Goal: Task Accomplishment & Management: Use online tool/utility

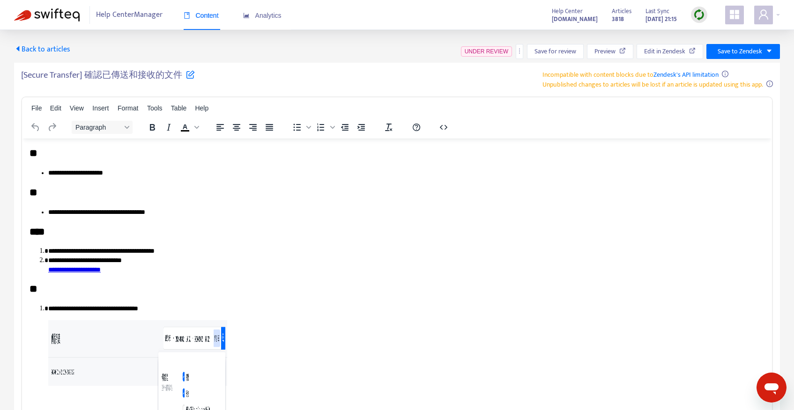
click at [175, 55] on div "Back to articles UNDER REVIEW Save for review Preview Edit in Zendesk Save to Z…" at bounding box center [397, 51] width 766 height 15
click at [67, 50] on span "Back to articles" at bounding box center [42, 49] width 56 height 13
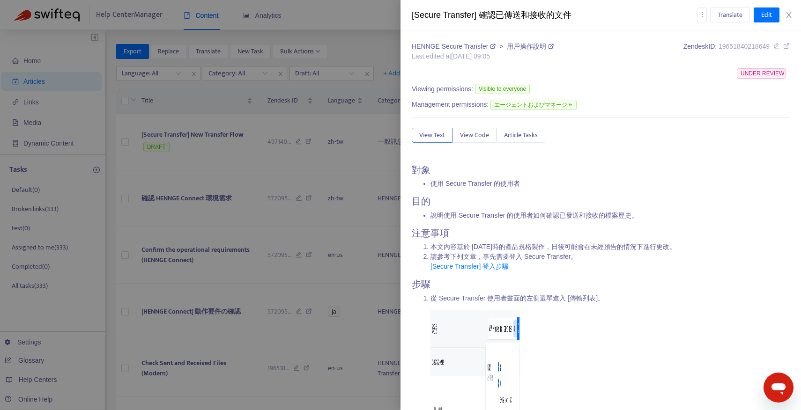
click at [334, 147] on div at bounding box center [400, 205] width 801 height 410
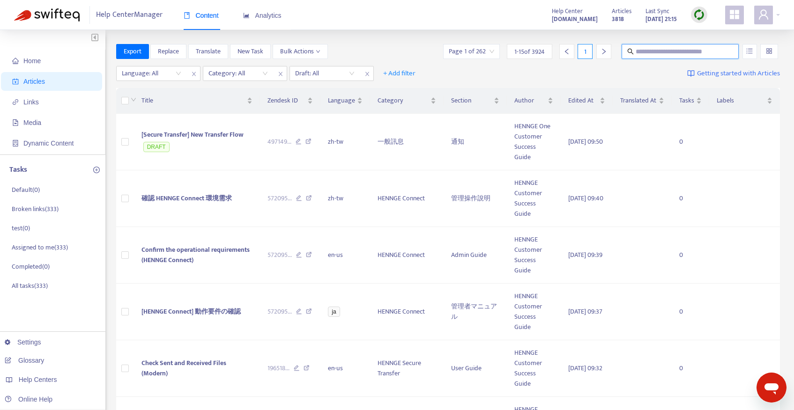
click at [696, 51] on input "text" at bounding box center [681, 51] width 90 height 10
paste input "**********"
type input "**********"
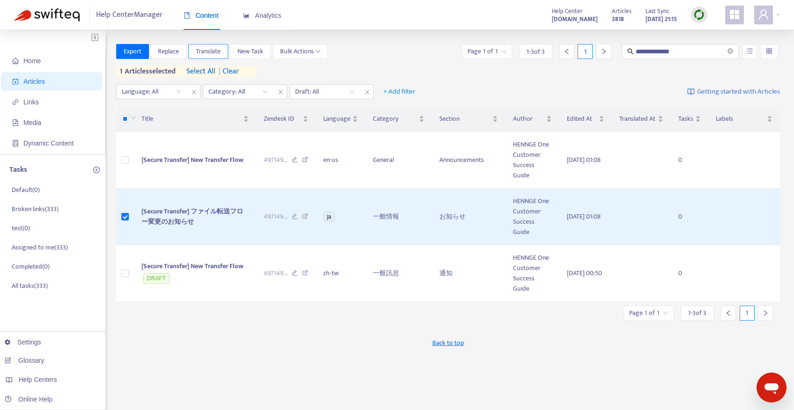
click at [209, 50] on span "Translate" at bounding box center [208, 51] width 25 height 10
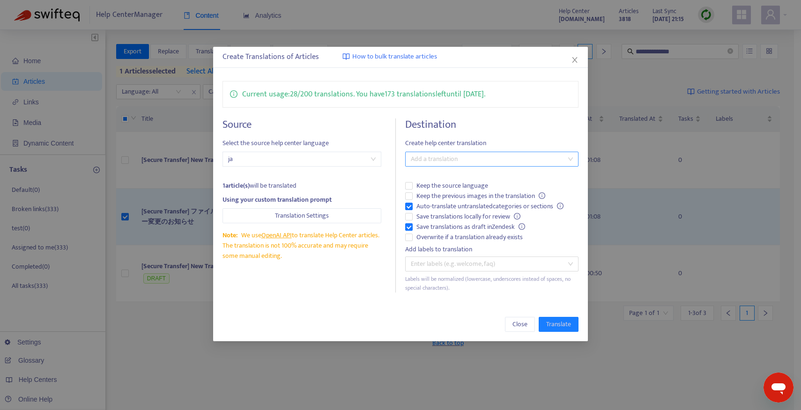
click at [469, 157] on div at bounding box center [486, 159] width 159 height 11
click at [447, 207] on div "Chinese (Traditional) ( zh-tw )" at bounding box center [494, 208] width 163 height 10
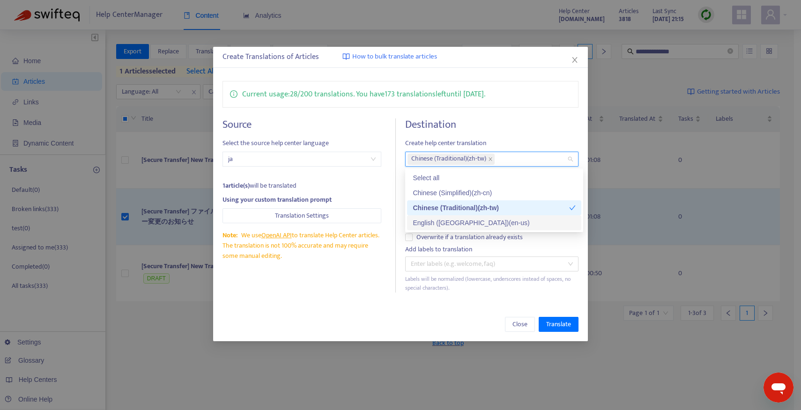
click at [327, 289] on div "Source Select the source help center language ja 1 article(s) will be translate…" at bounding box center [308, 205] width 173 height 174
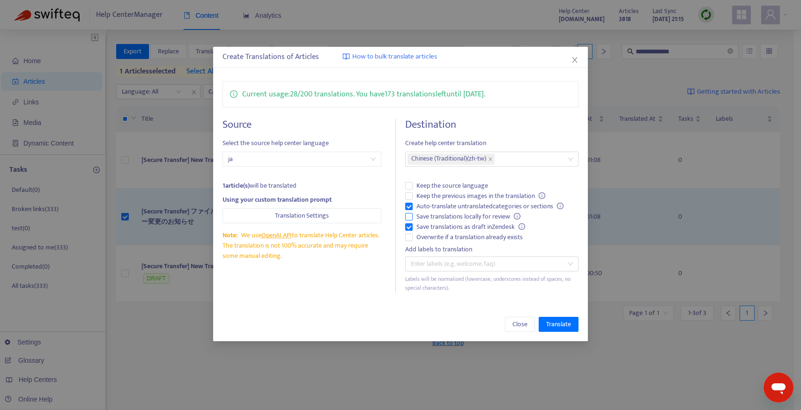
click at [444, 216] on span "Save translations locally for review" at bounding box center [468, 217] width 111 height 10
click at [460, 194] on span "Keep the previous images in the translation" at bounding box center [481, 196] width 136 height 10
click at [563, 327] on span "Translate" at bounding box center [558, 324] width 25 height 10
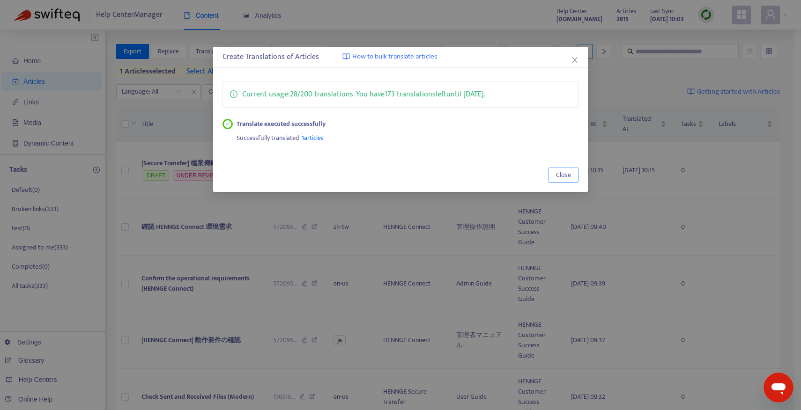
click at [567, 170] on span "Close" at bounding box center [563, 175] width 15 height 10
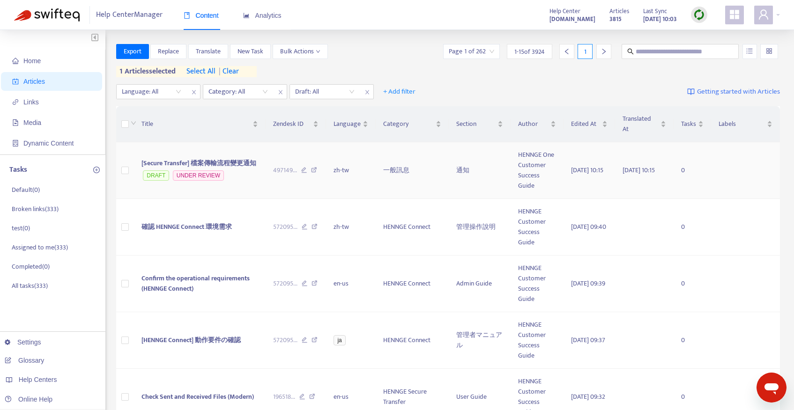
click at [193, 153] on td "[Secure Transfer] 檔案傳輸流程變更通知 DRAFT UNDER REVIEW" at bounding box center [200, 170] width 132 height 57
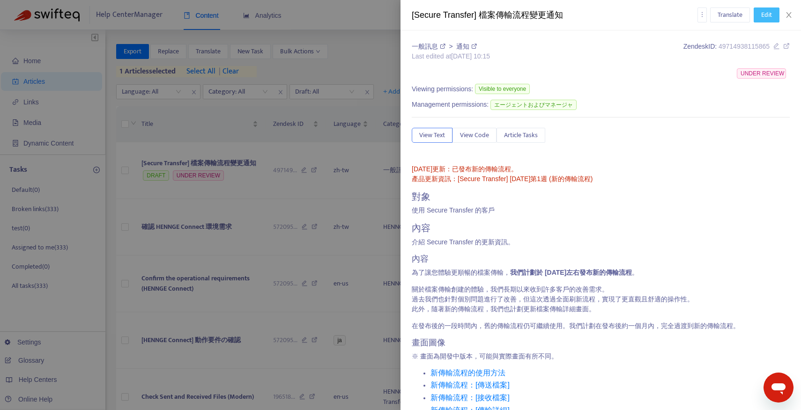
click at [769, 17] on span "Edit" at bounding box center [766, 15] width 11 height 10
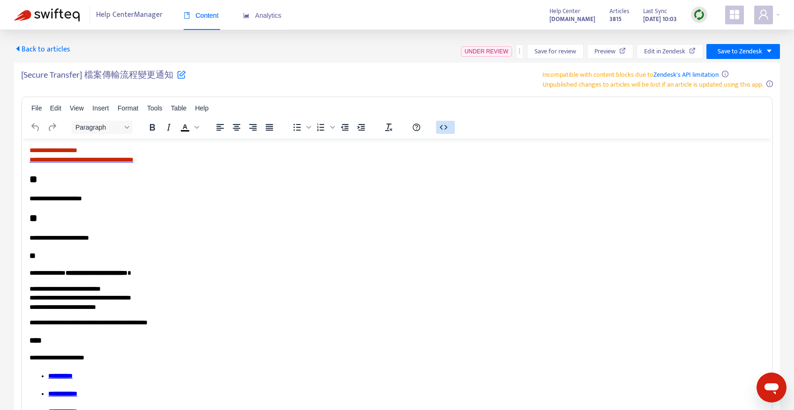
click at [445, 133] on div at bounding box center [445, 127] width 30 height 18
click at [445, 130] on icon "button" at bounding box center [443, 127] width 11 height 11
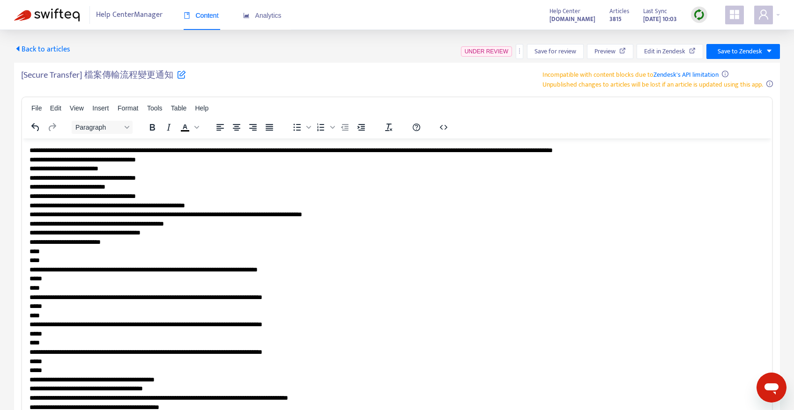
click at [291, 242] on p "**********" at bounding box center [394, 329] width 728 height 367
click at [541, 109] on div "File Edit View Insert Format Tools Table Help" at bounding box center [397, 108] width 750 height 18
click at [49, 50] on span "Back to articles" at bounding box center [42, 49] width 56 height 13
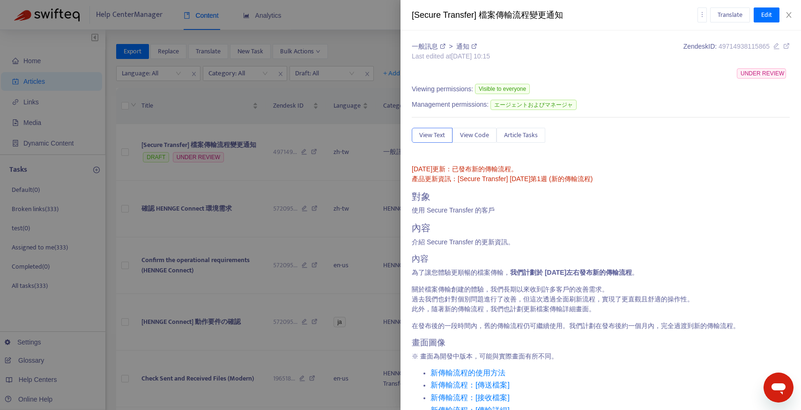
click at [212, 156] on div at bounding box center [400, 205] width 801 height 410
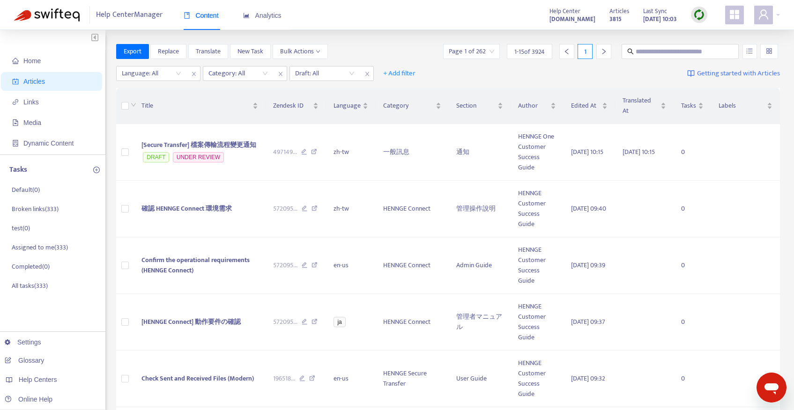
click at [666, 63] on div "Language: All Category: All Draft: All + Add filter Getting started with Articl…" at bounding box center [448, 74] width 664 height 22
click at [666, 52] on input "text" at bounding box center [681, 51] width 90 height 10
paste input "**********"
type input "**********"
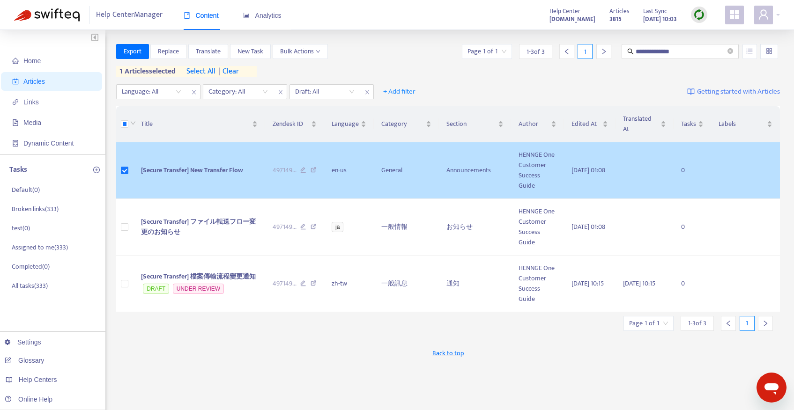
click at [221, 170] on span "[Secure Transfer] New Transfer Flow" at bounding box center [192, 170] width 102 height 11
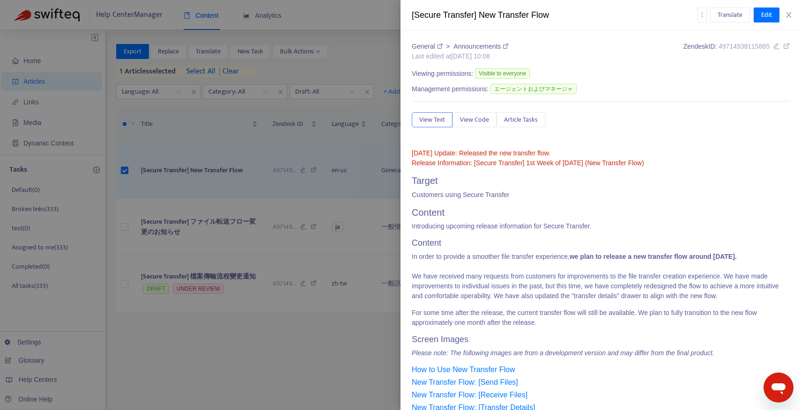
click at [350, 206] on div at bounding box center [400, 205] width 801 height 410
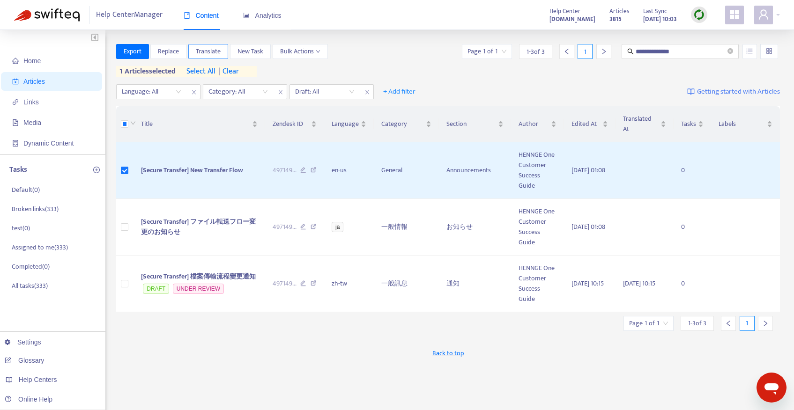
click at [214, 48] on span "Translate" at bounding box center [208, 51] width 25 height 10
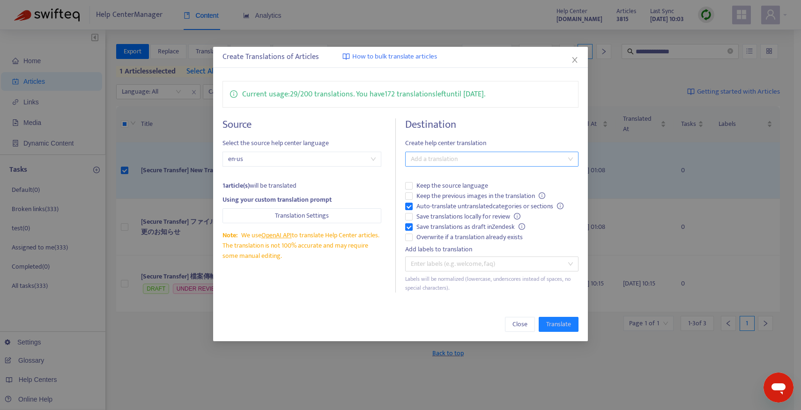
click at [457, 154] on div at bounding box center [486, 159] width 159 height 11
click at [456, 207] on div "Chinese (Traditional) ( zh-tw )" at bounding box center [494, 208] width 163 height 10
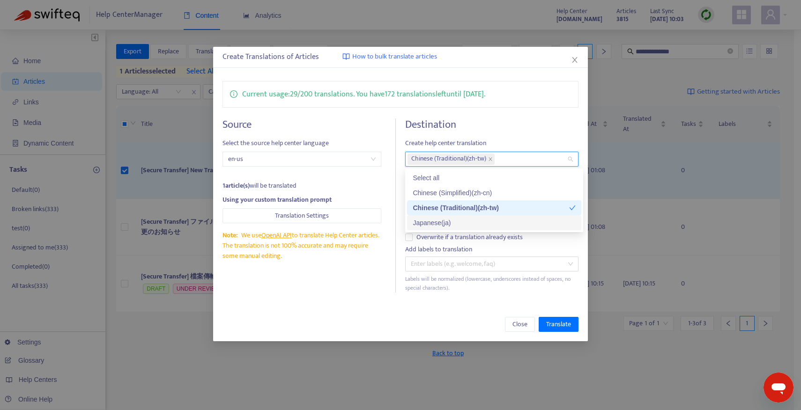
click at [336, 296] on div "Current usage: 29 / 200 translations . You have 172 translations left until [DA…" at bounding box center [400, 187] width 375 height 230
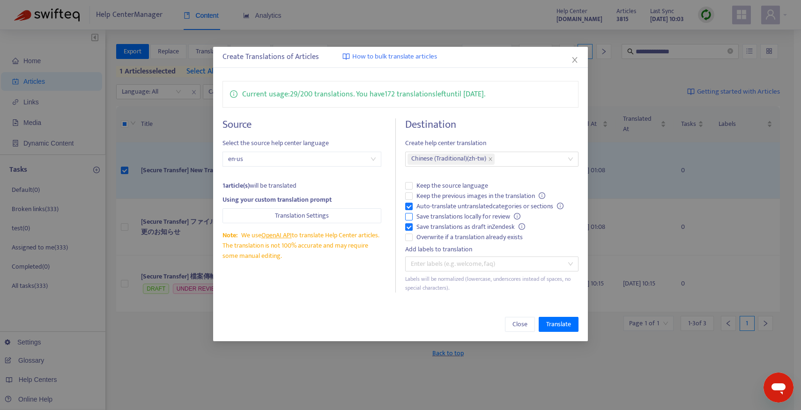
click at [439, 218] on span "Save translations locally for review" at bounding box center [468, 217] width 111 height 10
drag, startPoint x: 439, startPoint y: 196, endPoint x: 470, endPoint y: 210, distance: 33.8
click at [439, 196] on span "Keep the previous images in the translation" at bounding box center [481, 196] width 136 height 10
click at [561, 324] on span "Translate" at bounding box center [558, 324] width 25 height 10
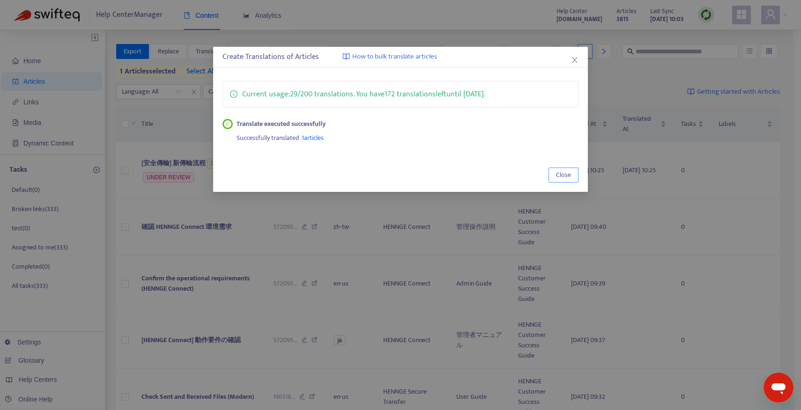
click at [569, 173] on span "Close" at bounding box center [563, 175] width 15 height 10
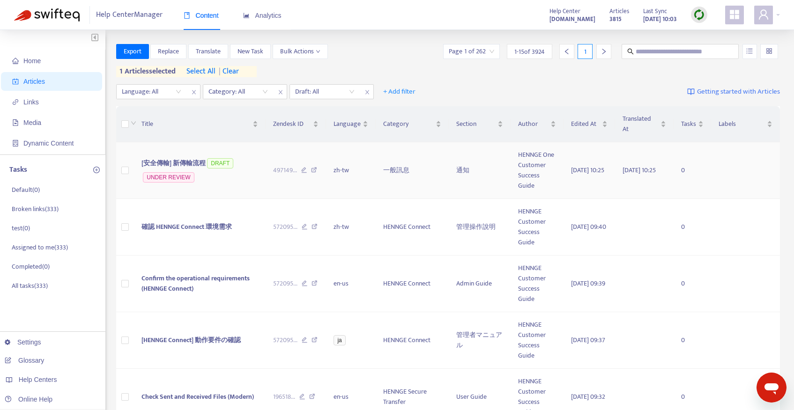
click at [193, 156] on td "[安全傳輸] 新傳輸流程 DRAFT UNDER REVIEW" at bounding box center [200, 170] width 132 height 57
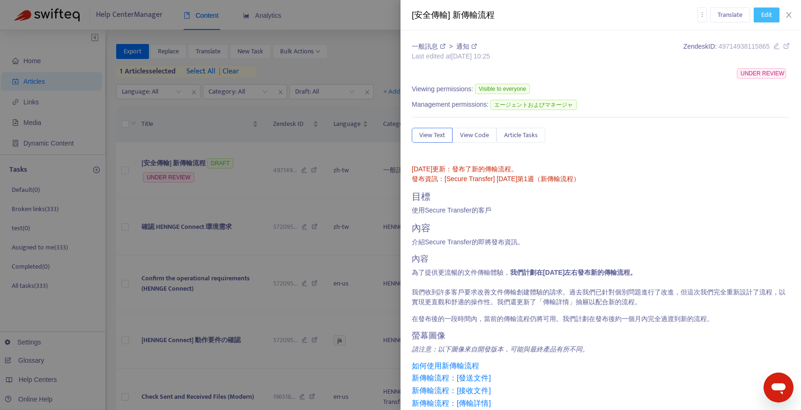
click at [772, 9] on button "Edit" at bounding box center [767, 14] width 26 height 15
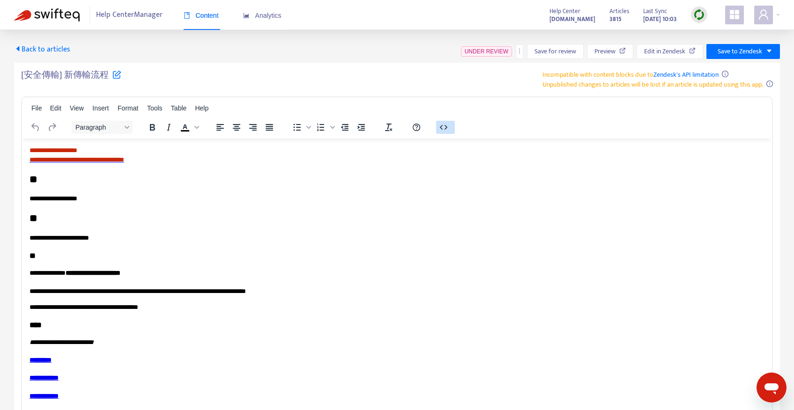
click at [440, 121] on button "button" at bounding box center [445, 127] width 19 height 13
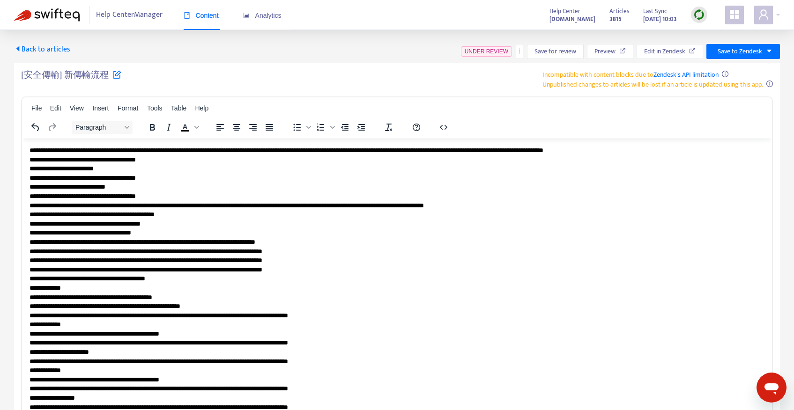
click at [372, 215] on p "**********" at bounding box center [394, 306] width 728 height 321
click at [426, 52] on div "Back to articles UNSAVED Save for review Preview Edit in Zendesk Save to Zendesk" at bounding box center [397, 51] width 766 height 15
